Goal: Communication & Community: Ask a question

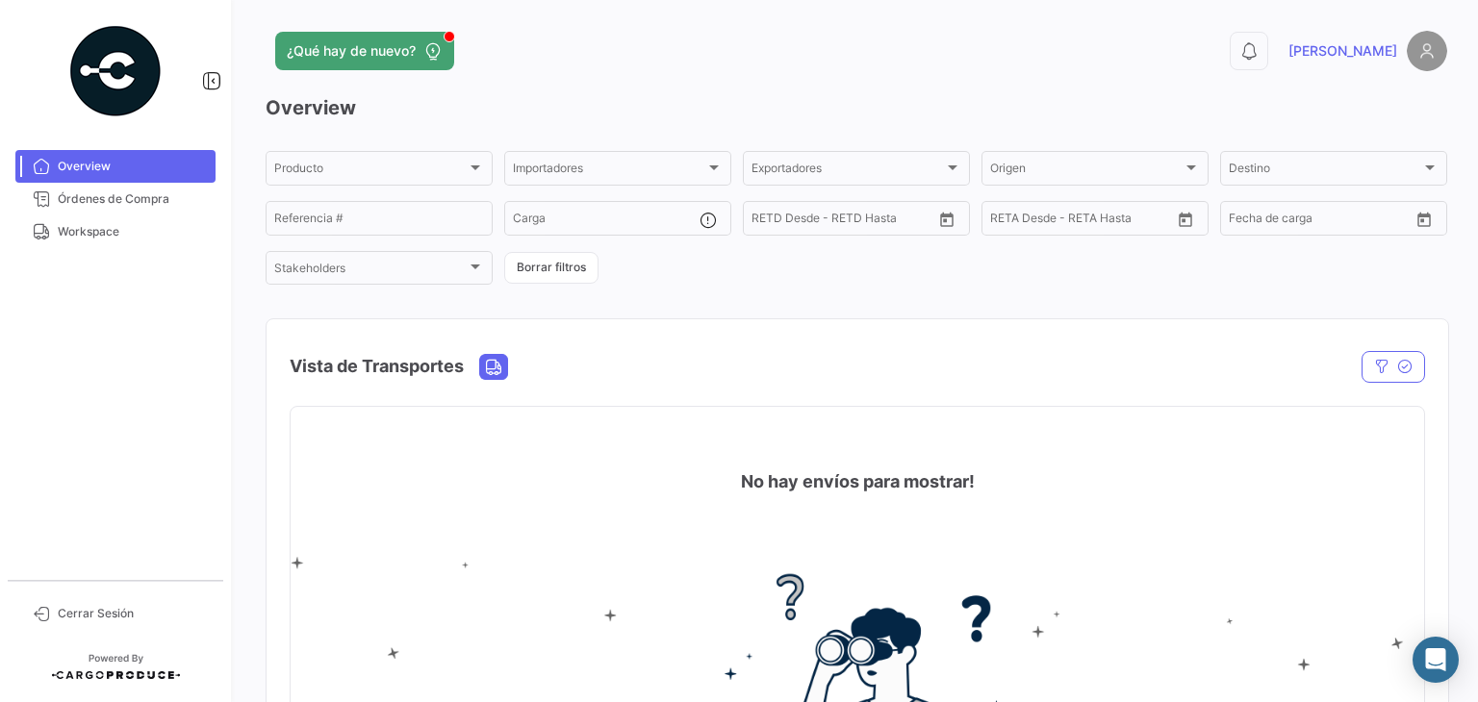
click at [300, 191] on div "Producto Producto Importadores Importadores Exportadores Exportadores Origen Or…" at bounding box center [856, 217] width 1181 height 139
click at [316, 180] on div "Producto Producto" at bounding box center [379, 167] width 210 height 38
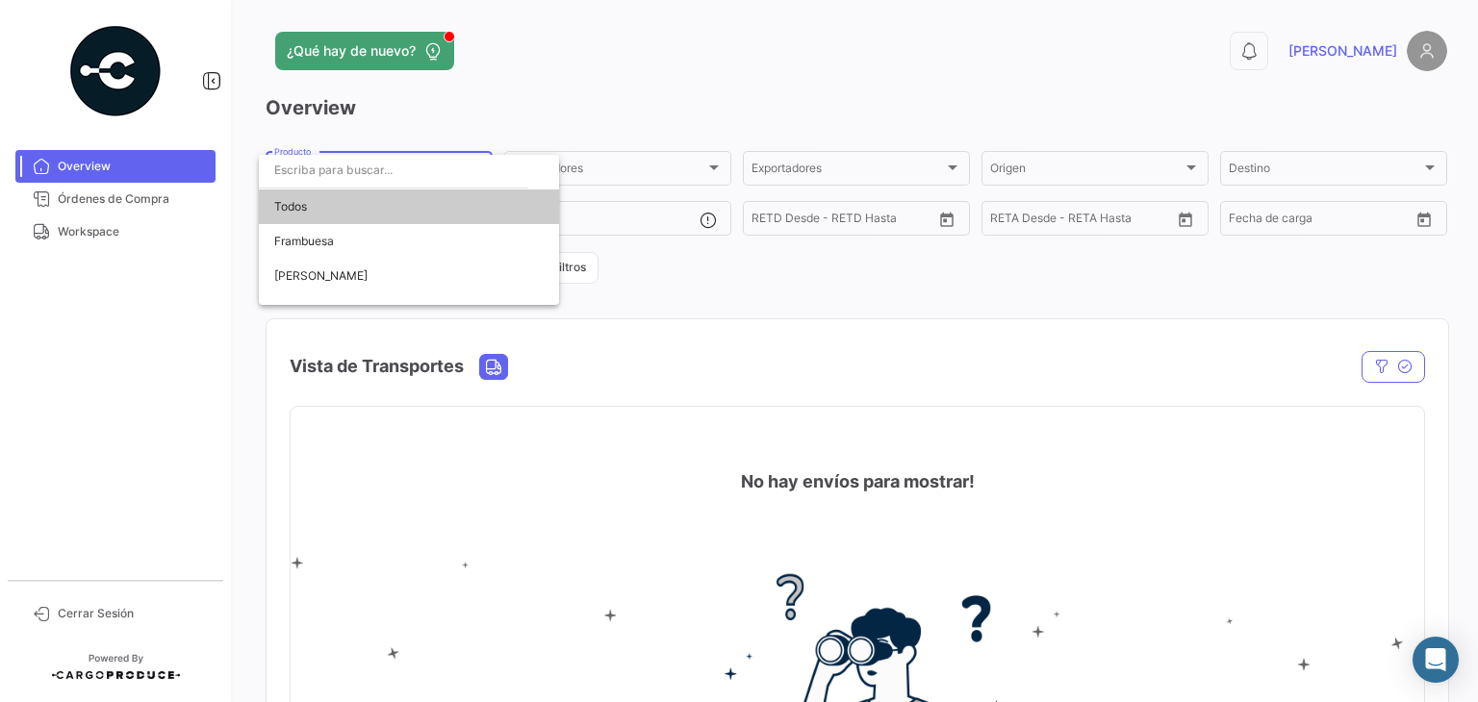
click at [512, 105] on div at bounding box center [739, 351] width 1478 height 702
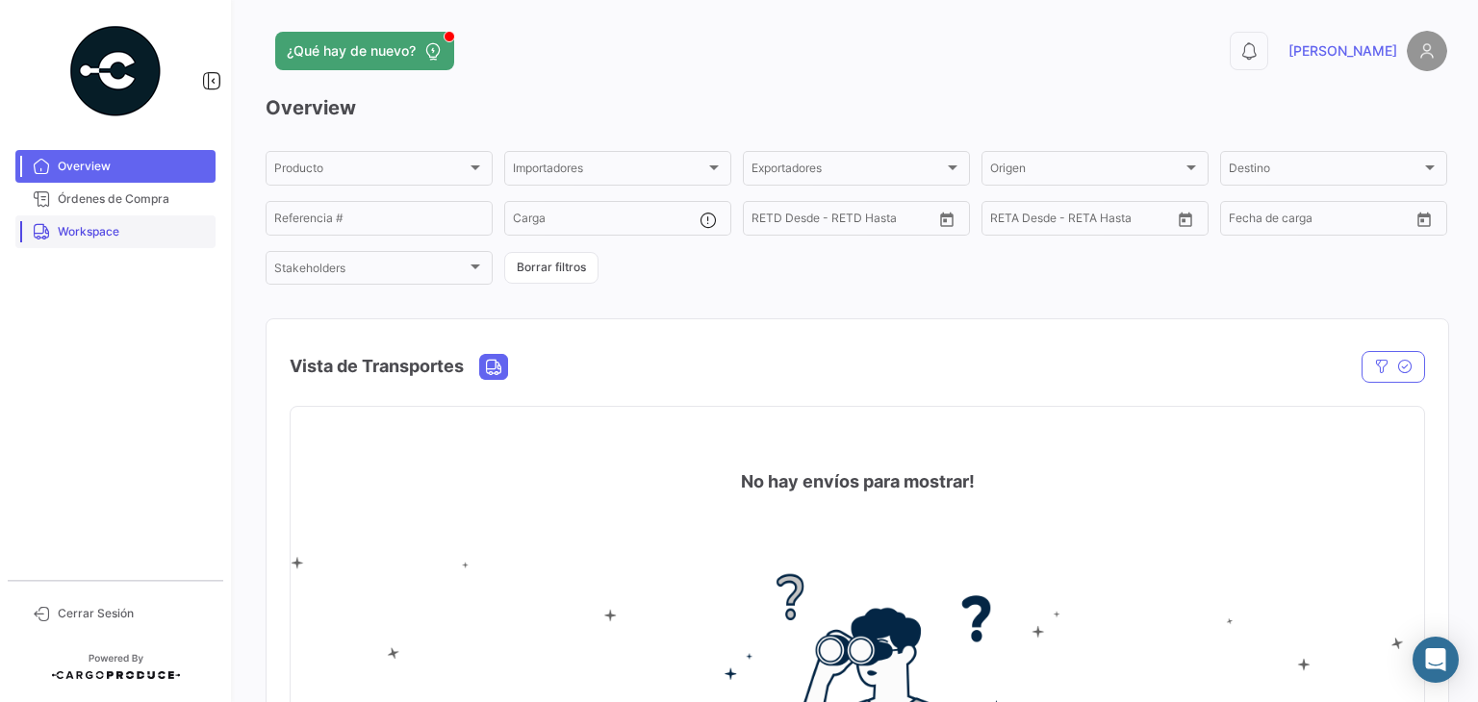
click at [93, 238] on span "Workspace" at bounding box center [133, 231] width 150 height 17
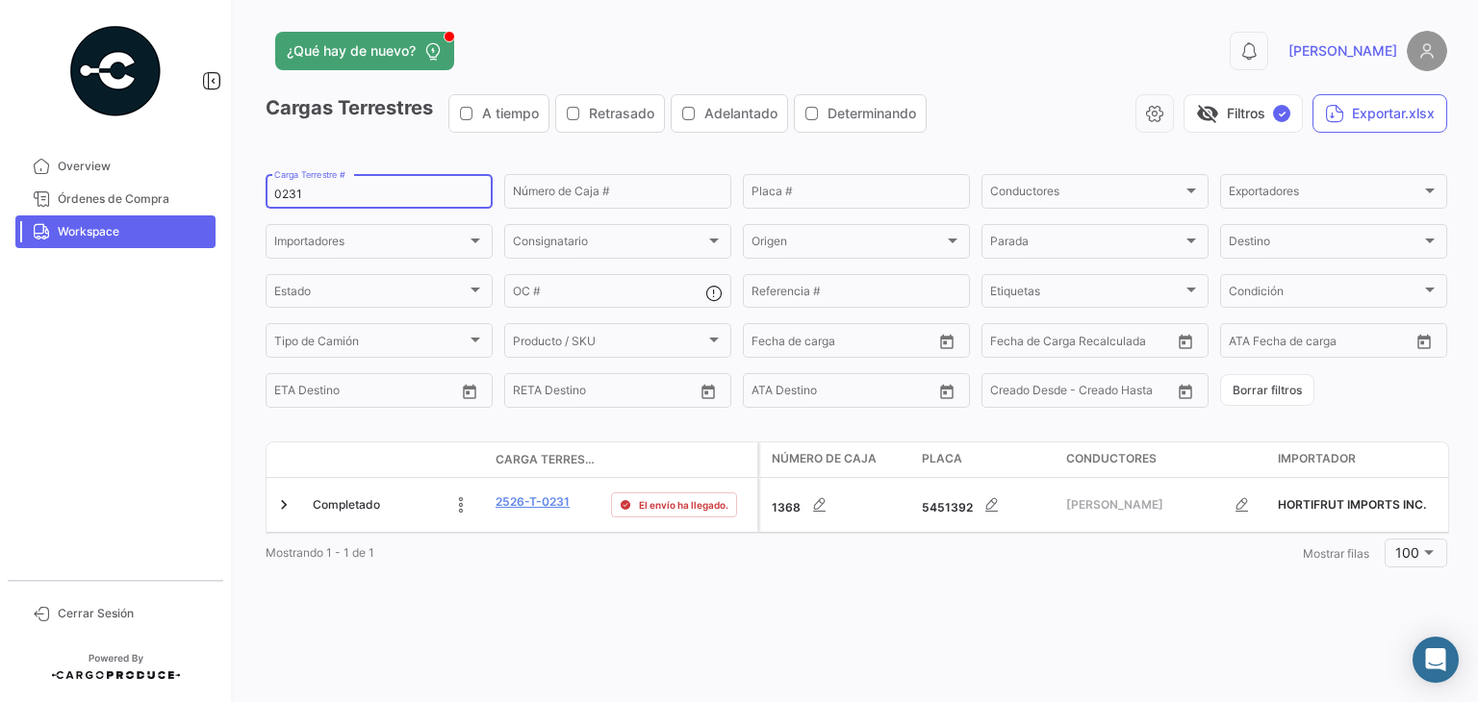
click at [292, 190] on input "0231" at bounding box center [379, 194] width 210 height 13
paste input "40"
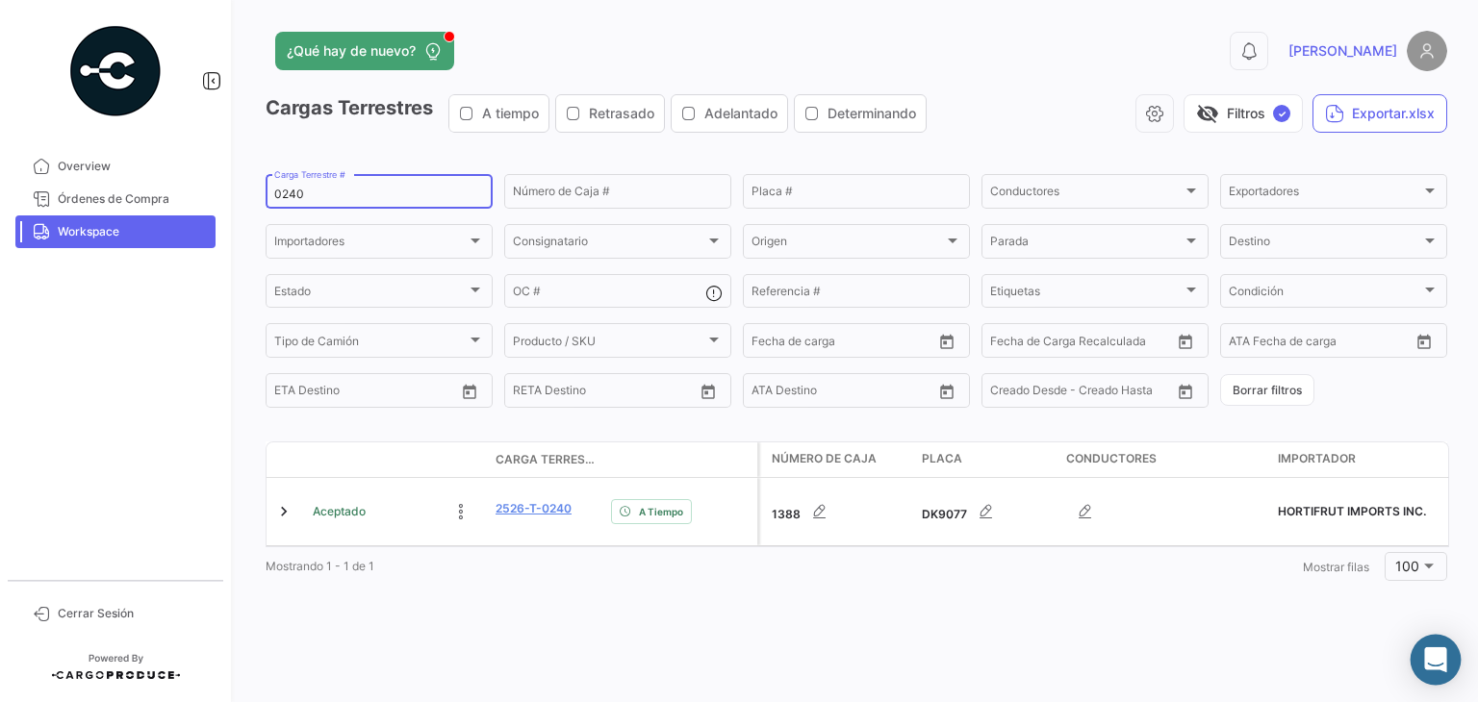
type input "0240"
click at [1424, 667] on div "Abrir Intercom Messenger" at bounding box center [1435, 660] width 51 height 51
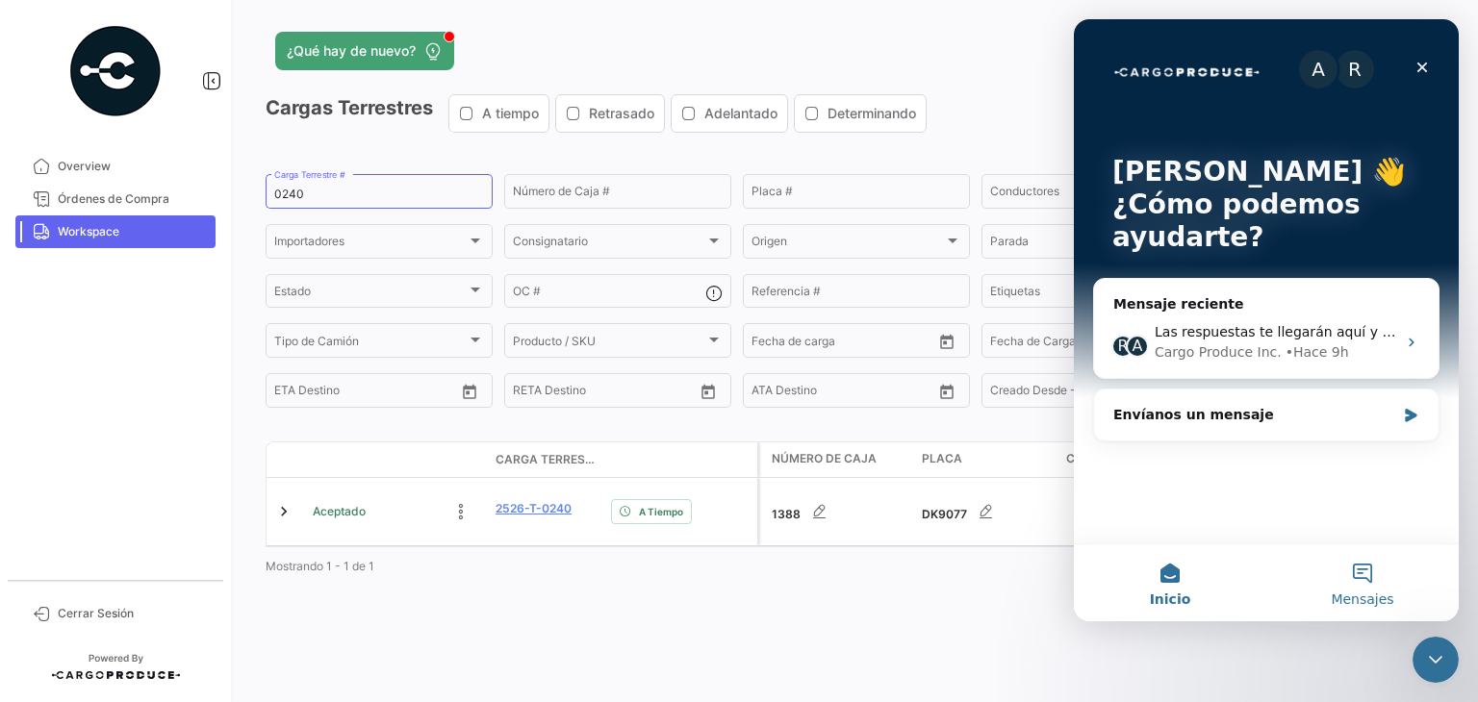
click at [1354, 578] on button "Mensajes" at bounding box center [1362, 582] width 192 height 77
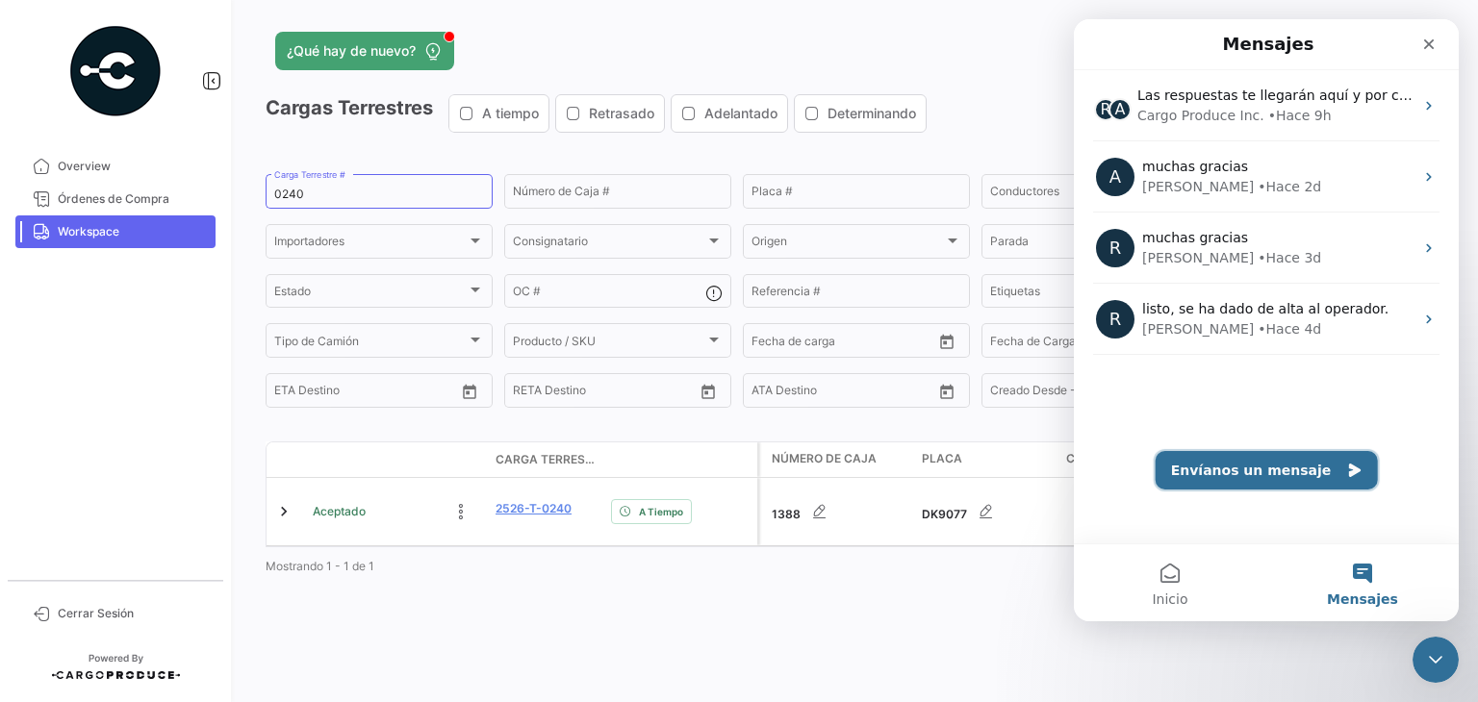
click at [1204, 463] on button "Envíanos un mensaje" at bounding box center [1266, 470] width 222 height 38
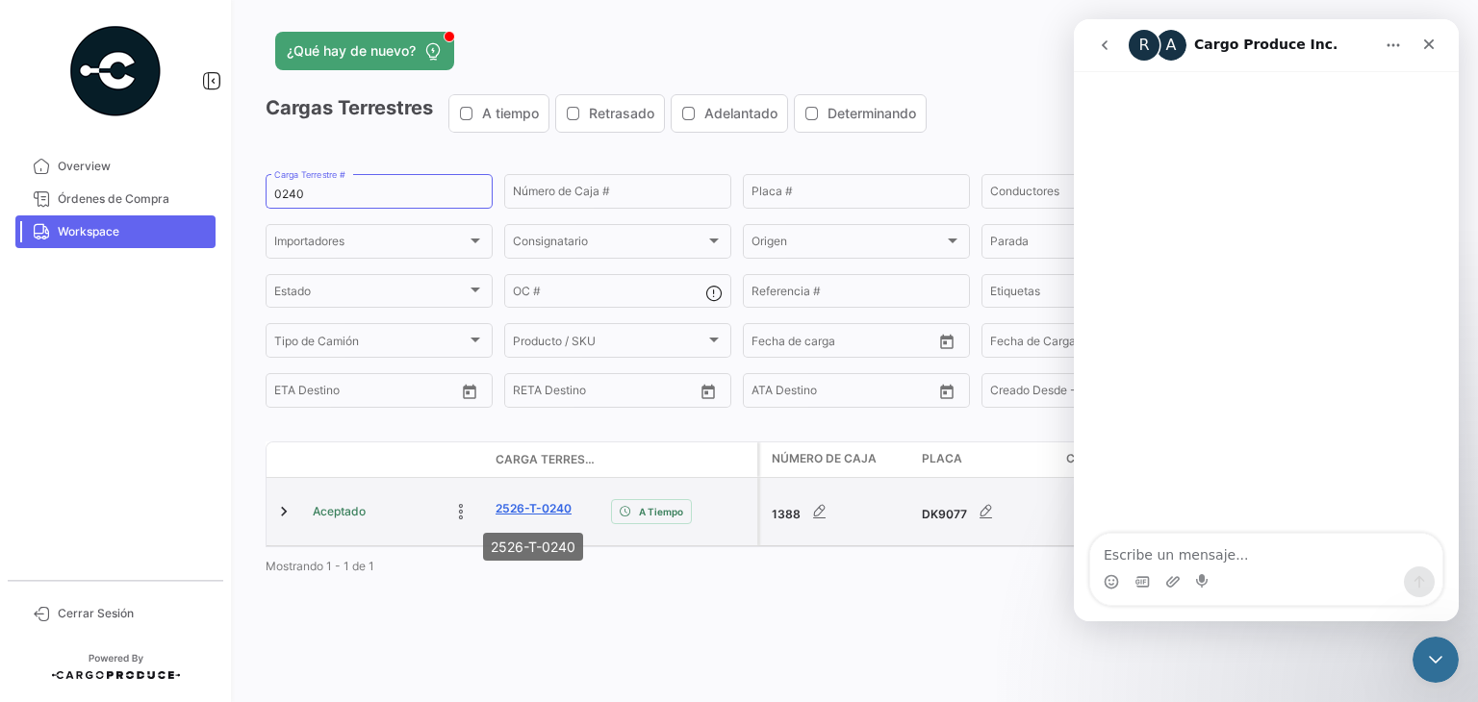
click at [519, 509] on link "2526-T-0240" at bounding box center [533, 508] width 76 height 17
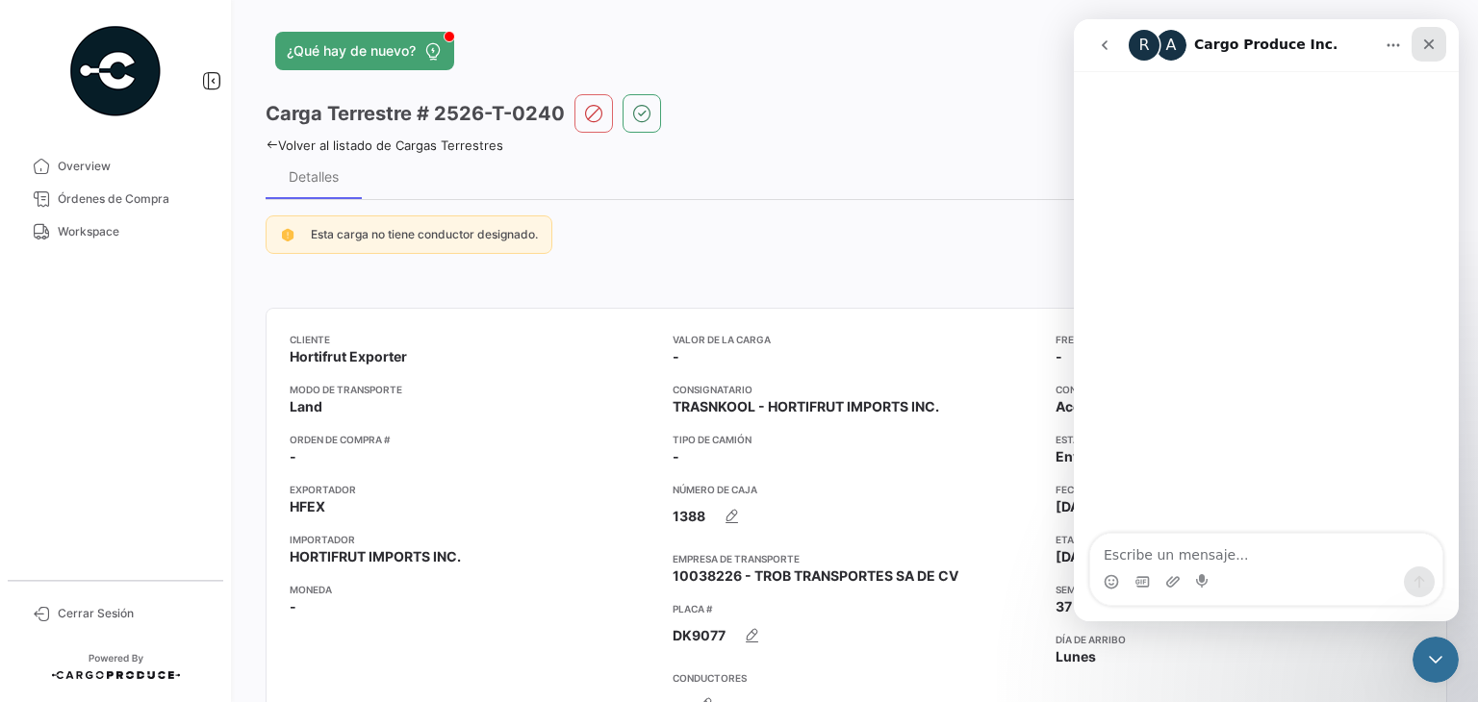
click at [1424, 38] on icon "Cerrar" at bounding box center [1428, 44] width 15 height 15
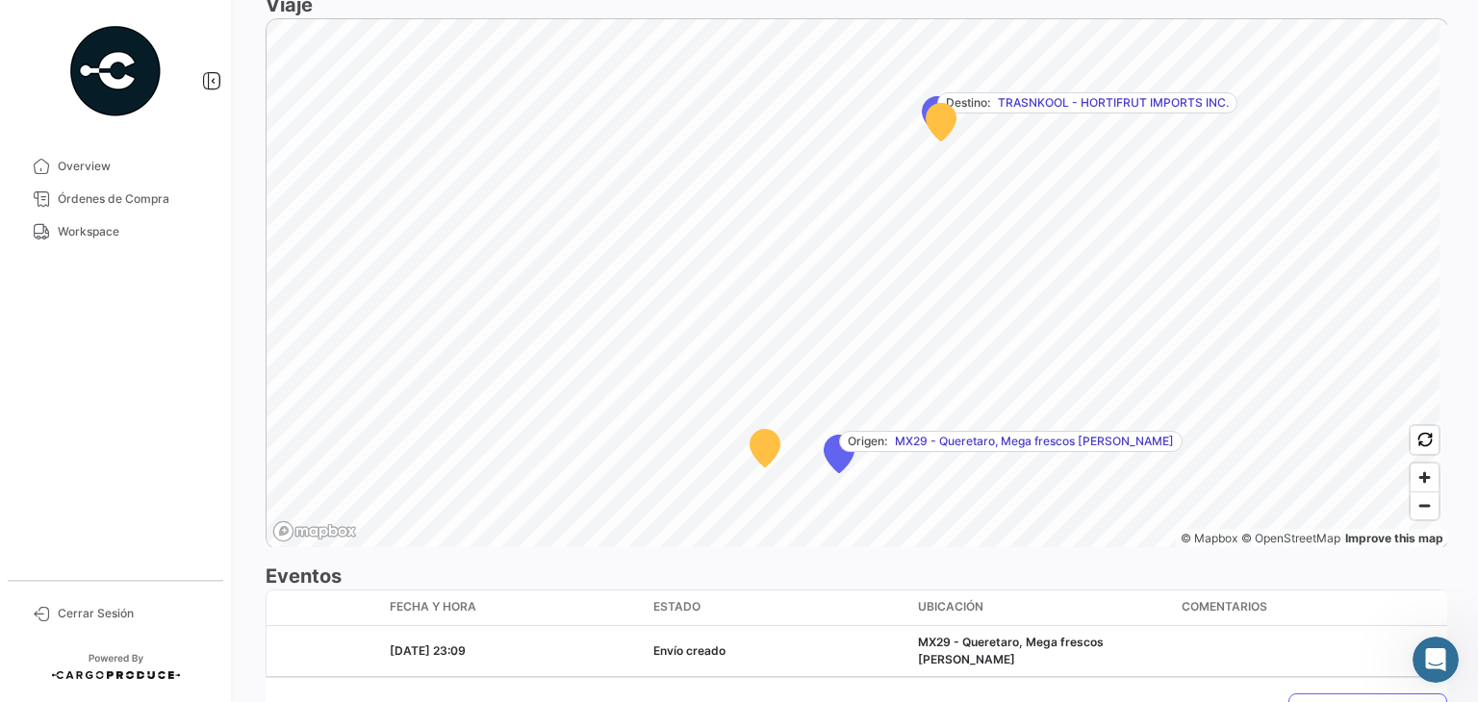
scroll to position [1294, 0]
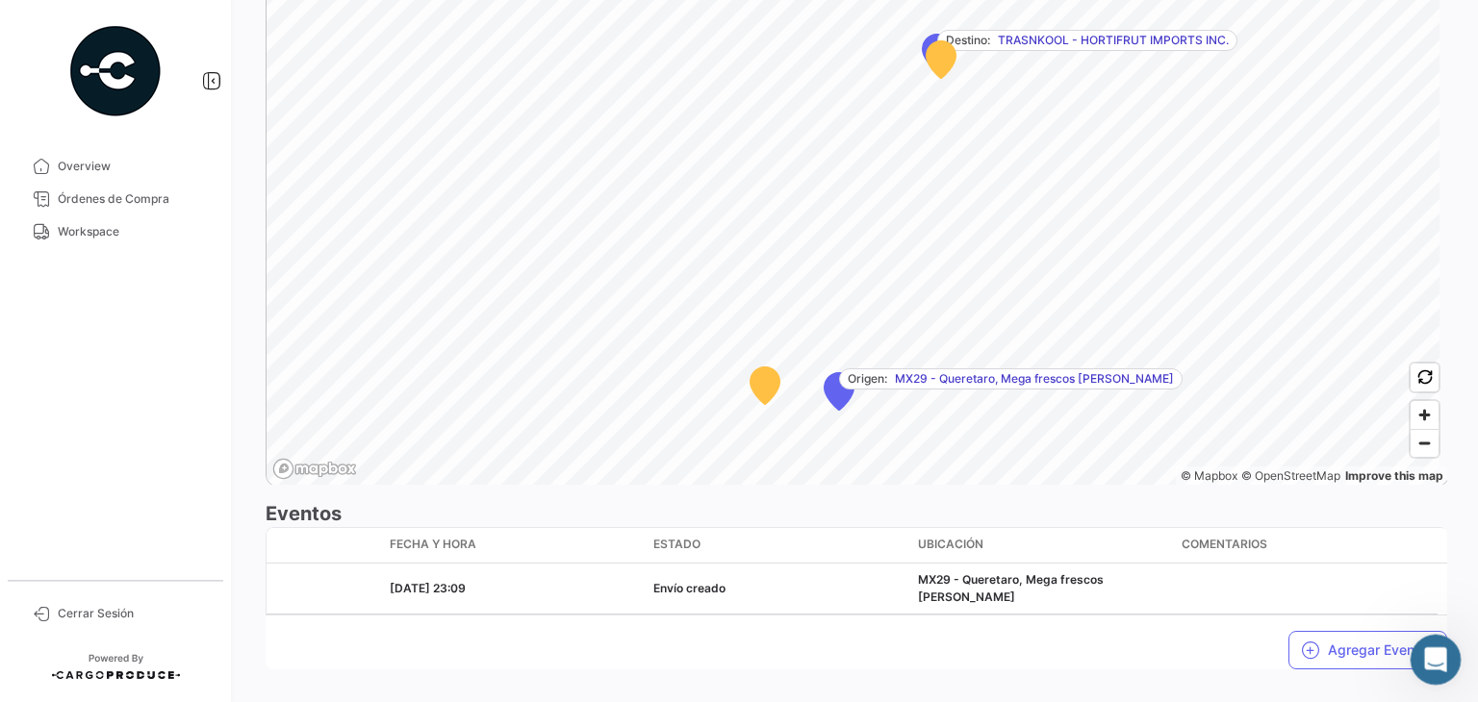
click at [1426, 662] on icon "Abrir Intercom Messenger" at bounding box center [1433, 658] width 32 height 32
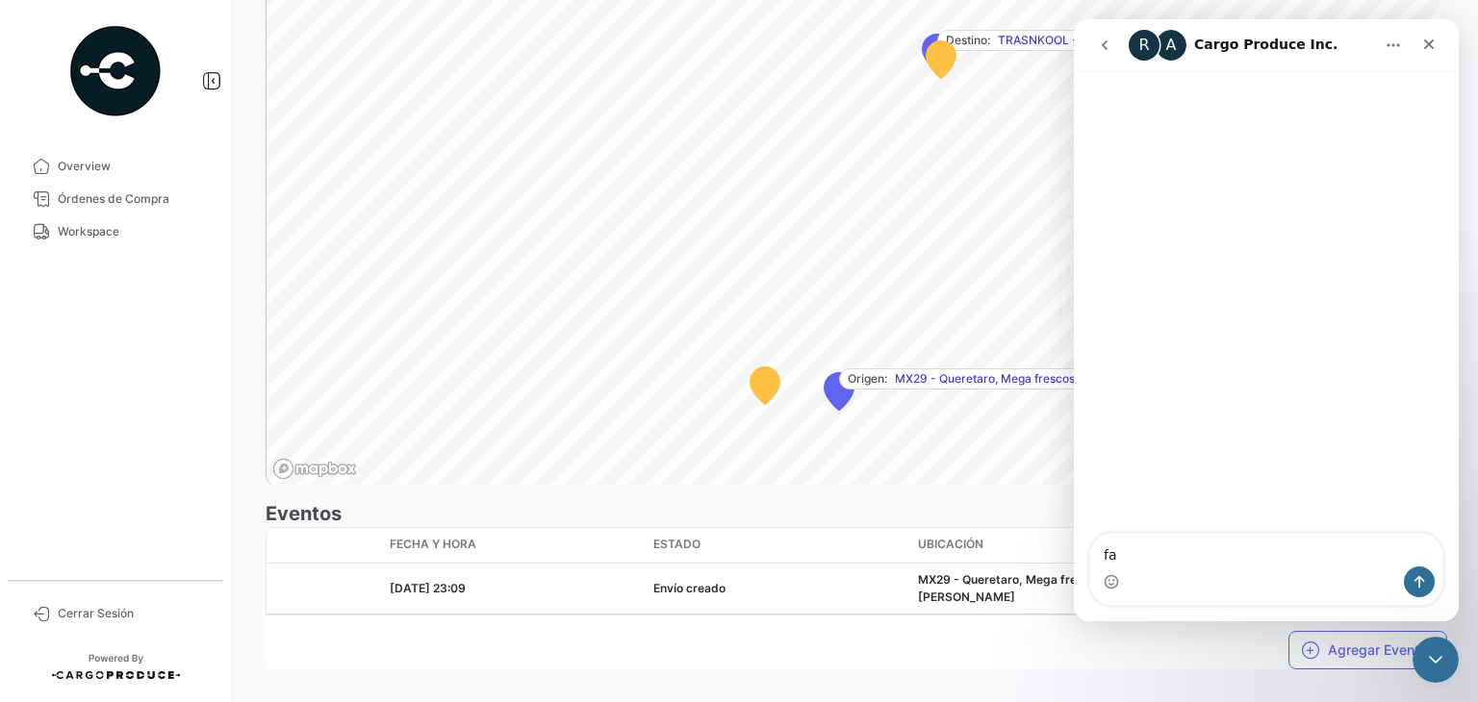
type textarea "f"
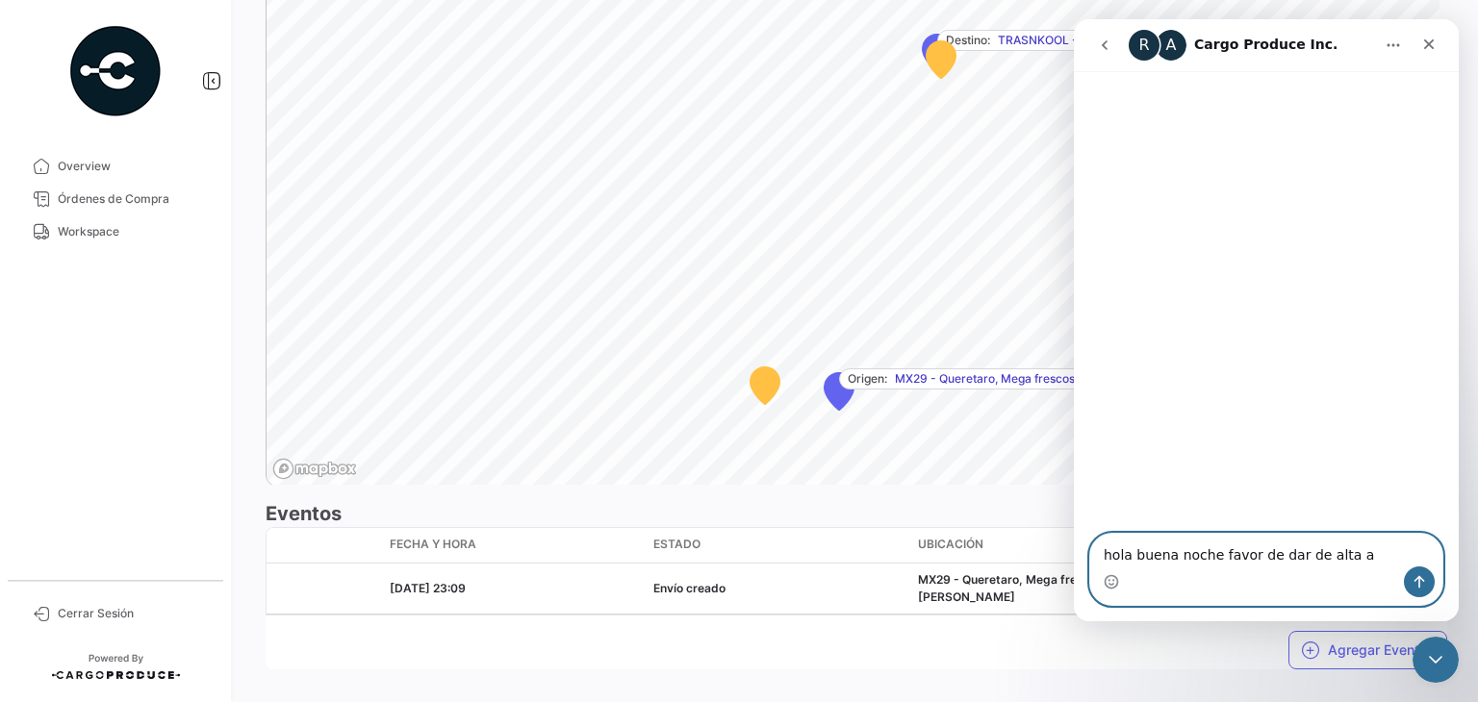
paste textarea "[PERSON_NAME]"
click at [1343, 537] on textarea "hola buena noche favor de dar de alta a [PERSON_NAME]" at bounding box center [1266, 541] width 352 height 52
type textarea "hola buena noche favor de dar de alta al operador [PERSON_NAME]"
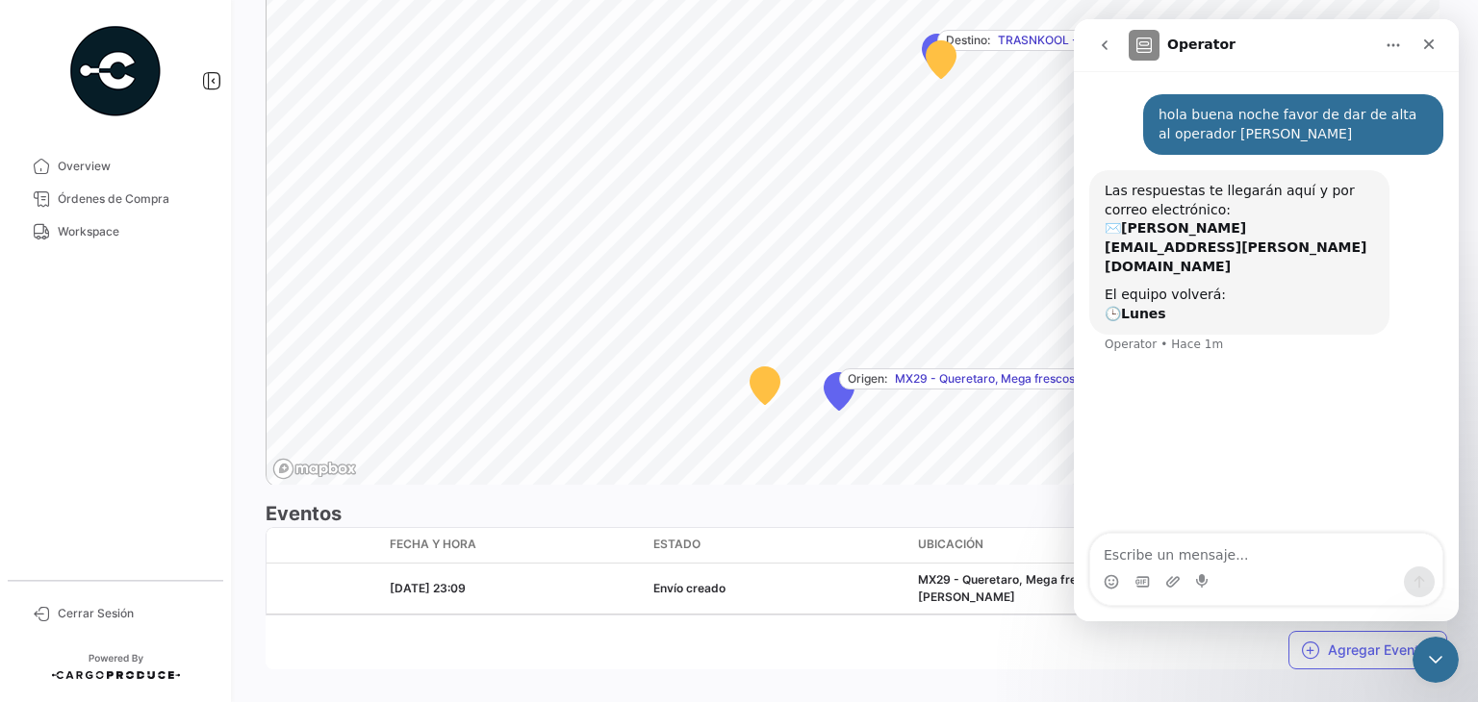
click at [1108, 44] on icon "go back" at bounding box center [1104, 45] width 15 height 15
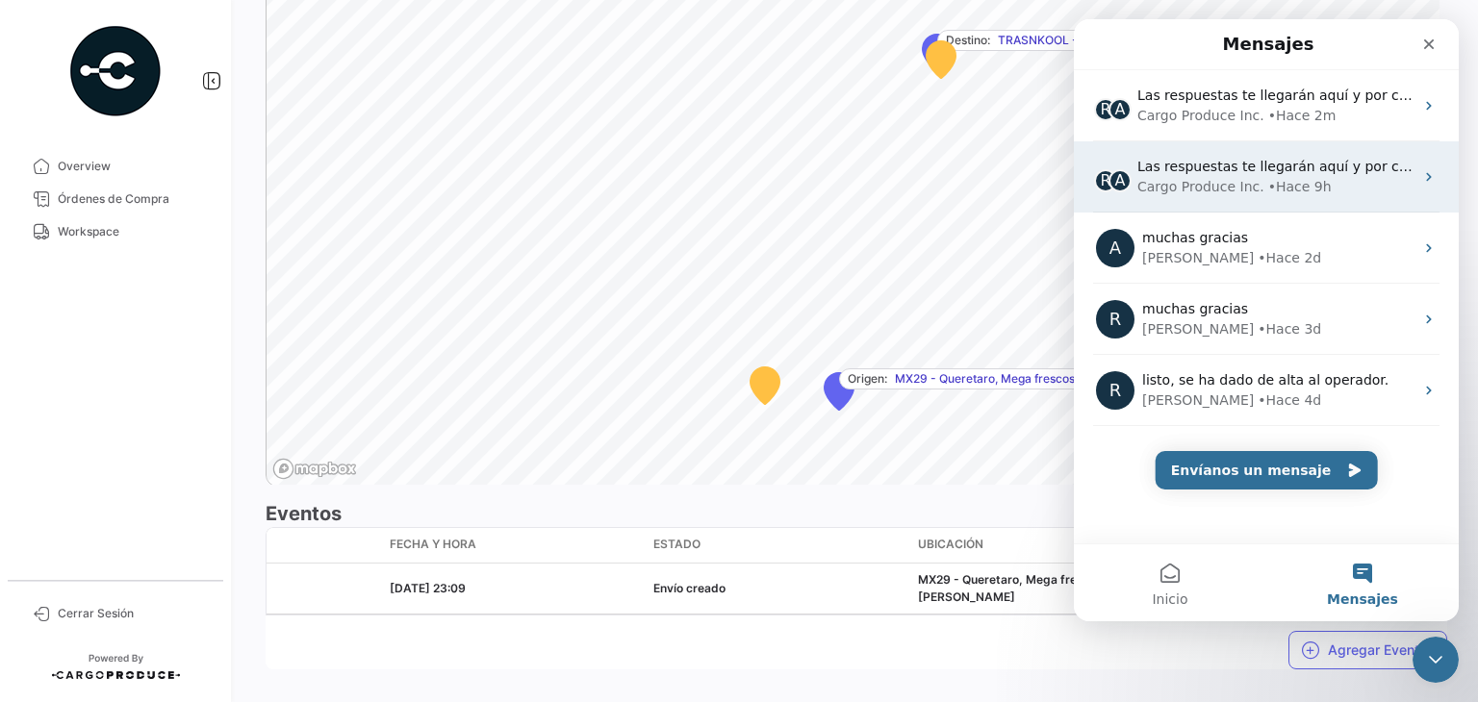
click at [1196, 190] on div "Cargo Produce Inc." at bounding box center [1200, 187] width 127 height 20
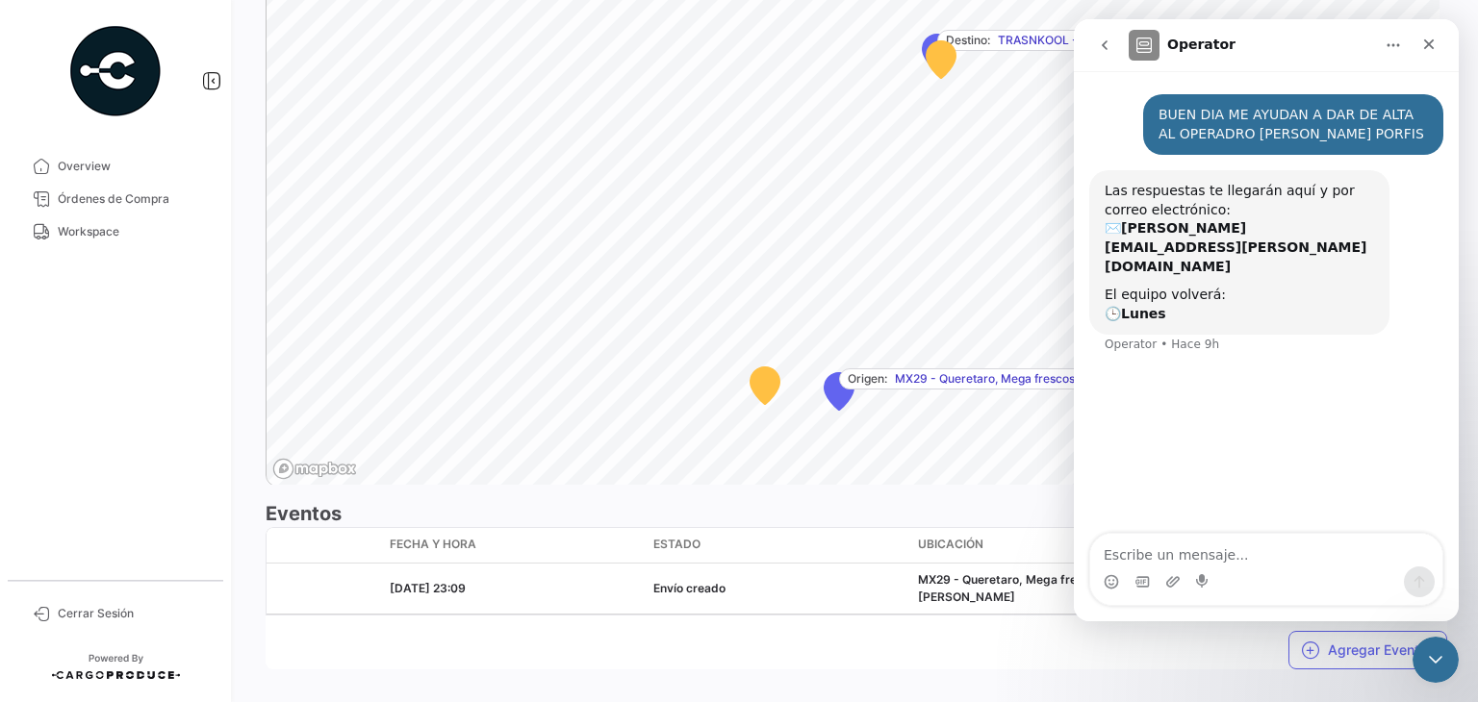
click at [1106, 51] on icon "go back" at bounding box center [1104, 45] width 15 height 15
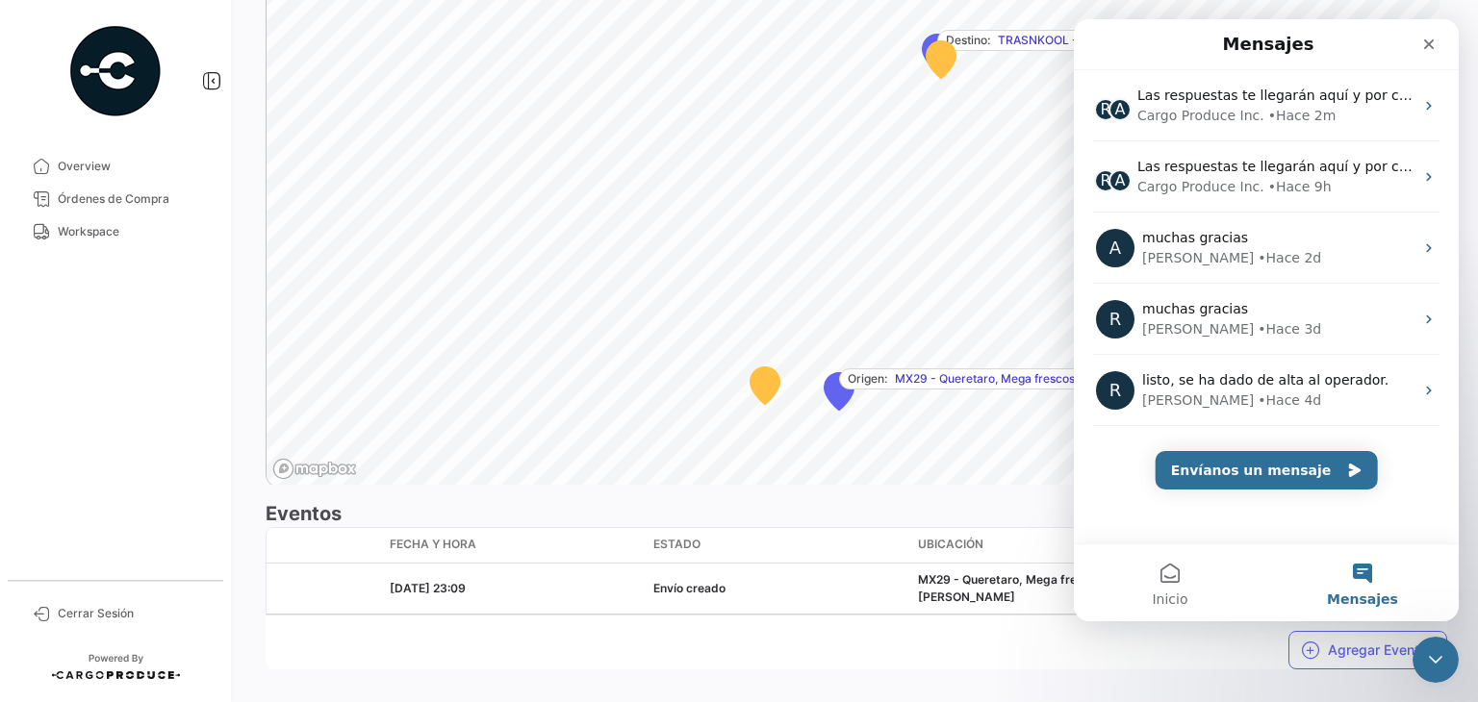
click at [243, 332] on div "¿Qué hay de nuevo? 0 [PERSON_NAME] Terrestre # 2526-T-0240 Volver al listado de…" at bounding box center [856, 351] width 1243 height 702
